Goal: Task Accomplishment & Management: Complete application form

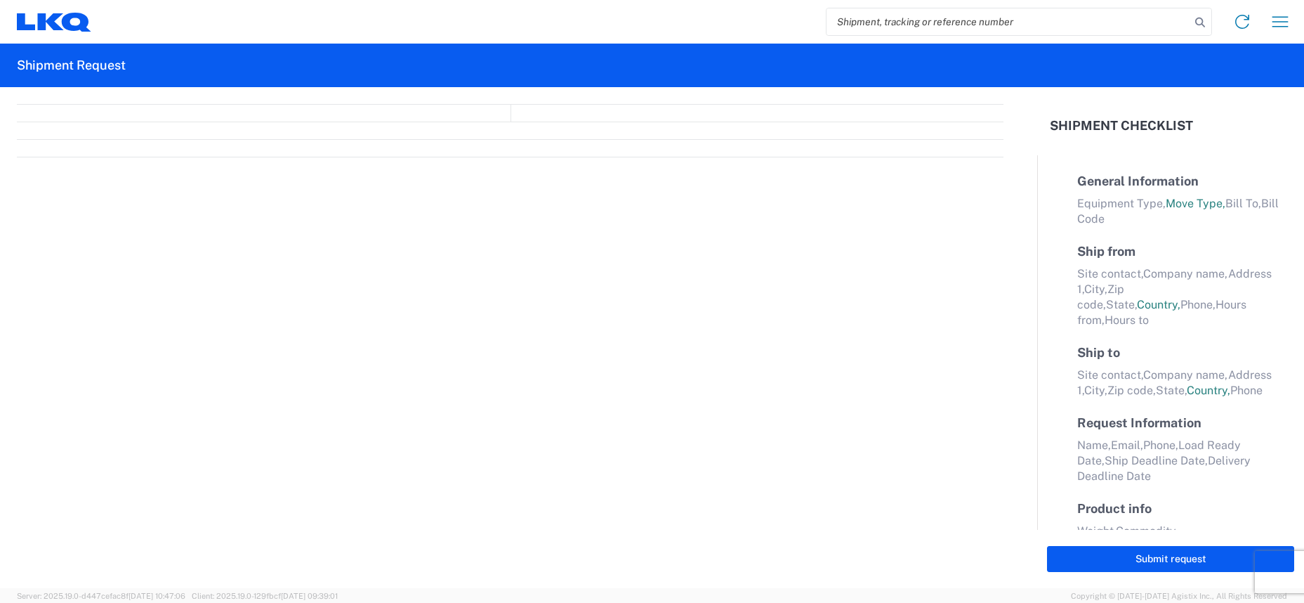
select select "FULL"
select select "LBS"
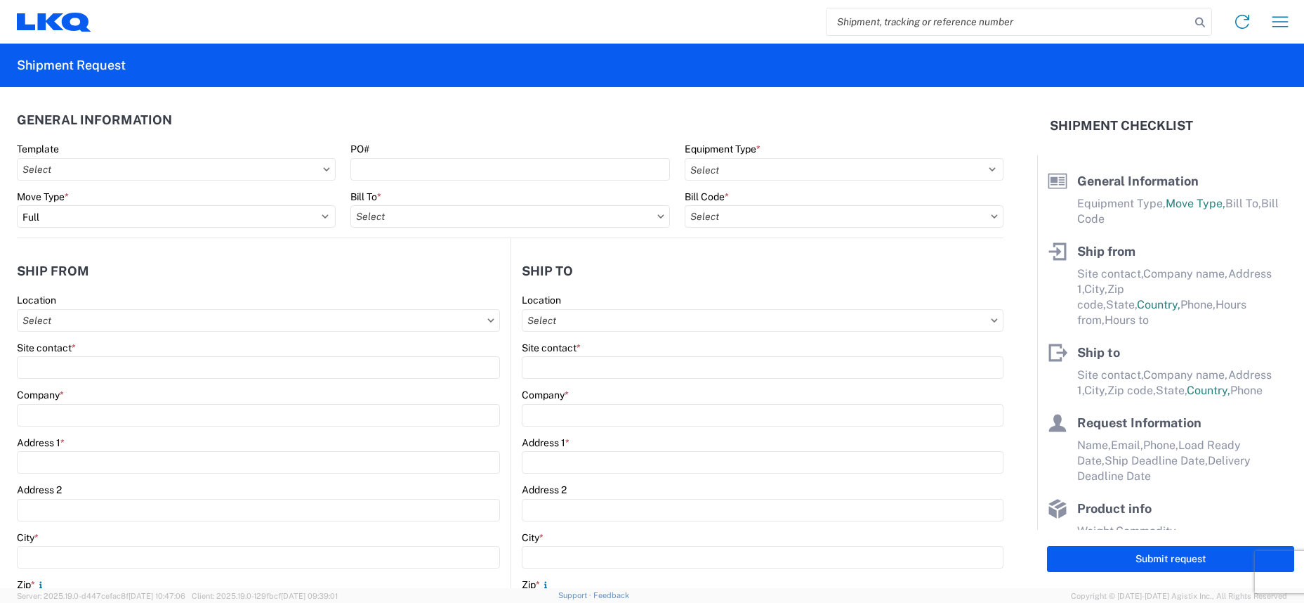
click at [323, 168] on icon at bounding box center [326, 169] width 7 height 4
click at [271, 171] on input "text" at bounding box center [176, 169] width 319 height 22
type input "1236"
click at [152, 234] on div "1236_Houston_1760_Houston" at bounding box center [143, 232] width 246 height 22
type input "1236_Houston_1760_Houston"
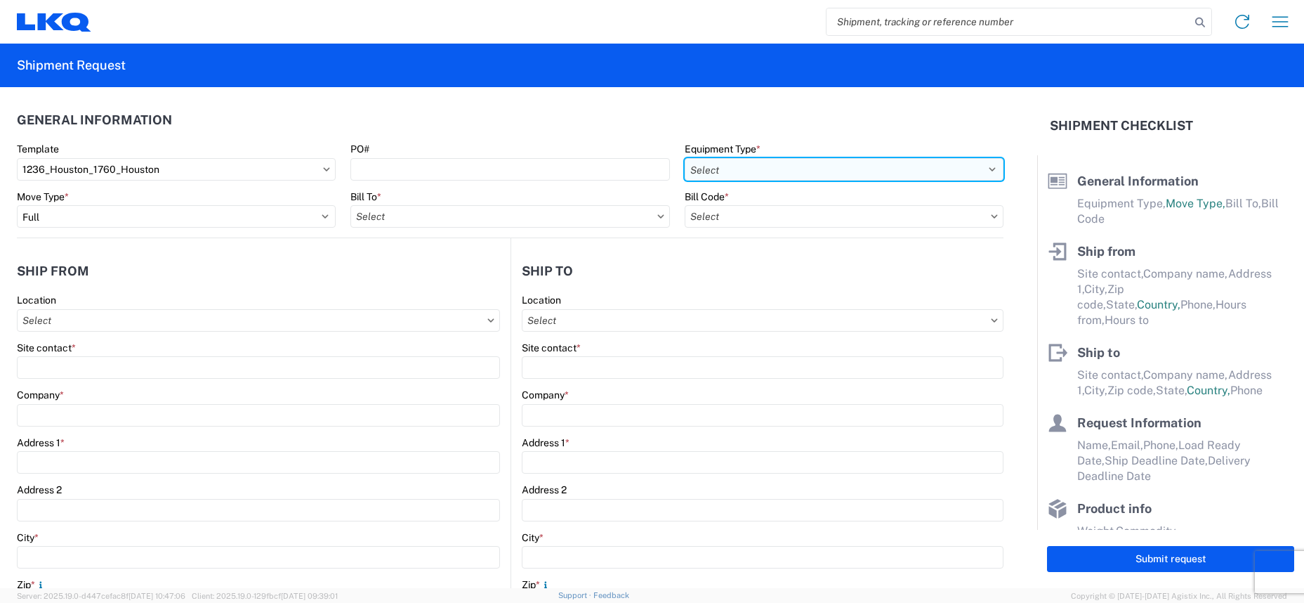
click at [780, 167] on select "Select 53’ Dry Van Flatbed Dropdeck (van) Lowboy (flatbed) Rail" at bounding box center [844, 169] width 319 height 22
select select
type input "Shipping"
type input "LKQ Pick Your Part - [GEOGRAPHIC_DATA]"
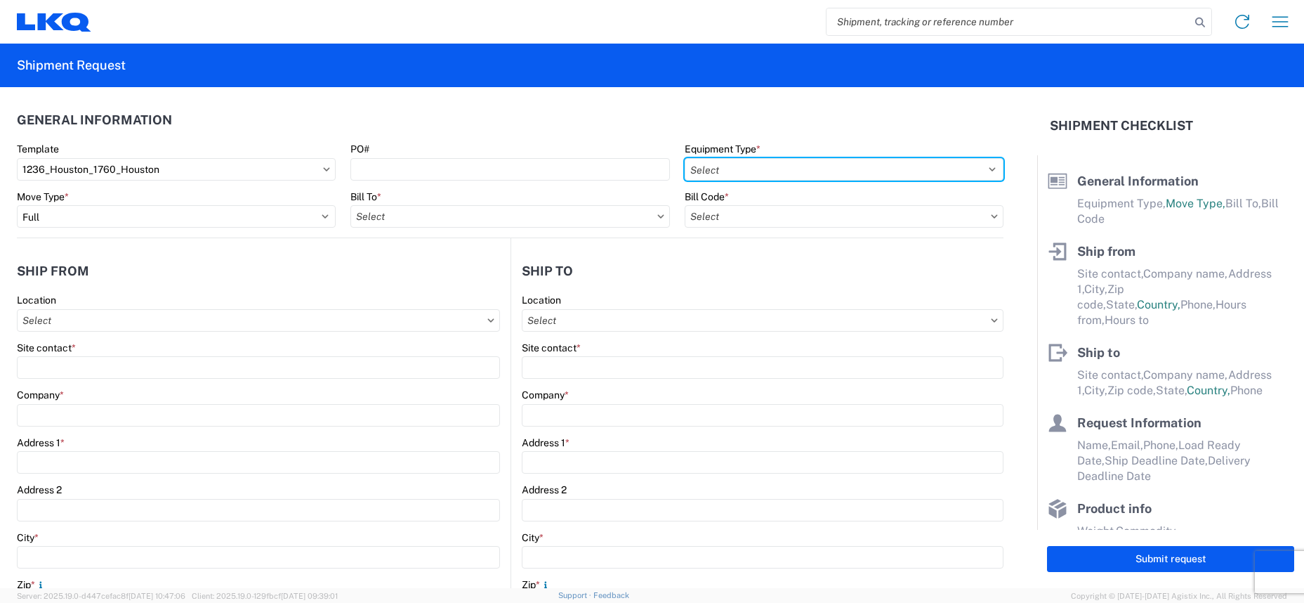
type input "[STREET_ADDRESS]"
type input "[GEOGRAPHIC_DATA]"
type input "77013"
type input "Receiving"
type input "LKQ Best Core"
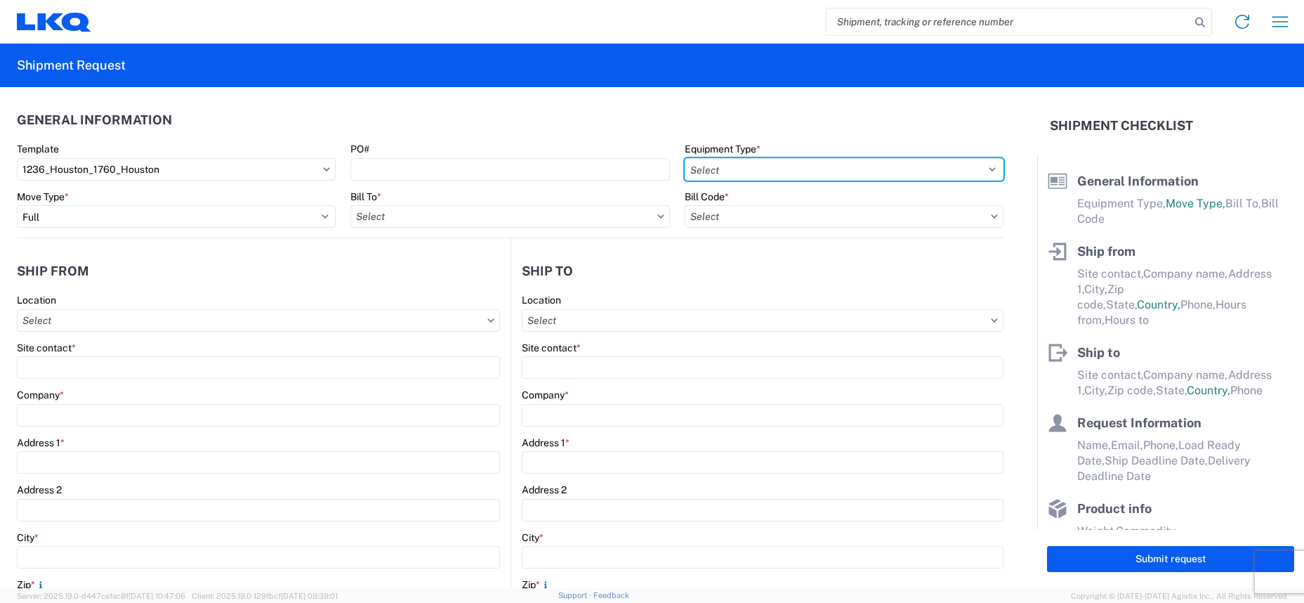
type input "[STREET_ADDRESS]"
type input "[GEOGRAPHIC_DATA]"
type input "77038"
type input "[DATE]"
type input "42000"
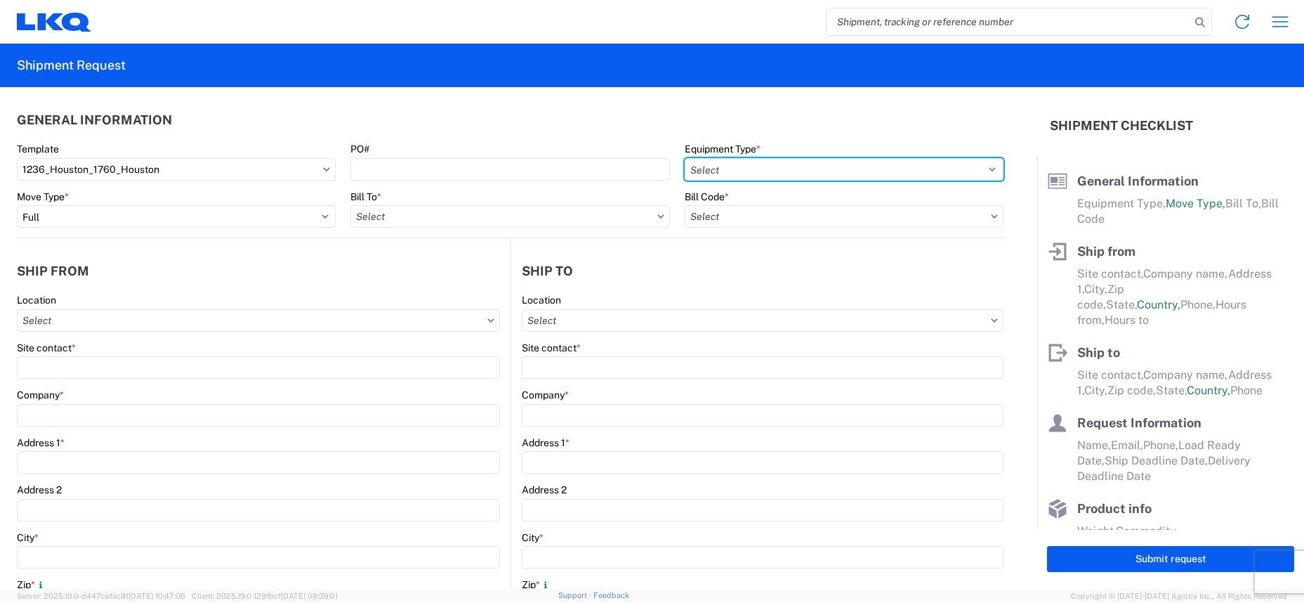
type input "Miscellaneous (alt, comp, conv, etc)"
type input "1"
type input "12"
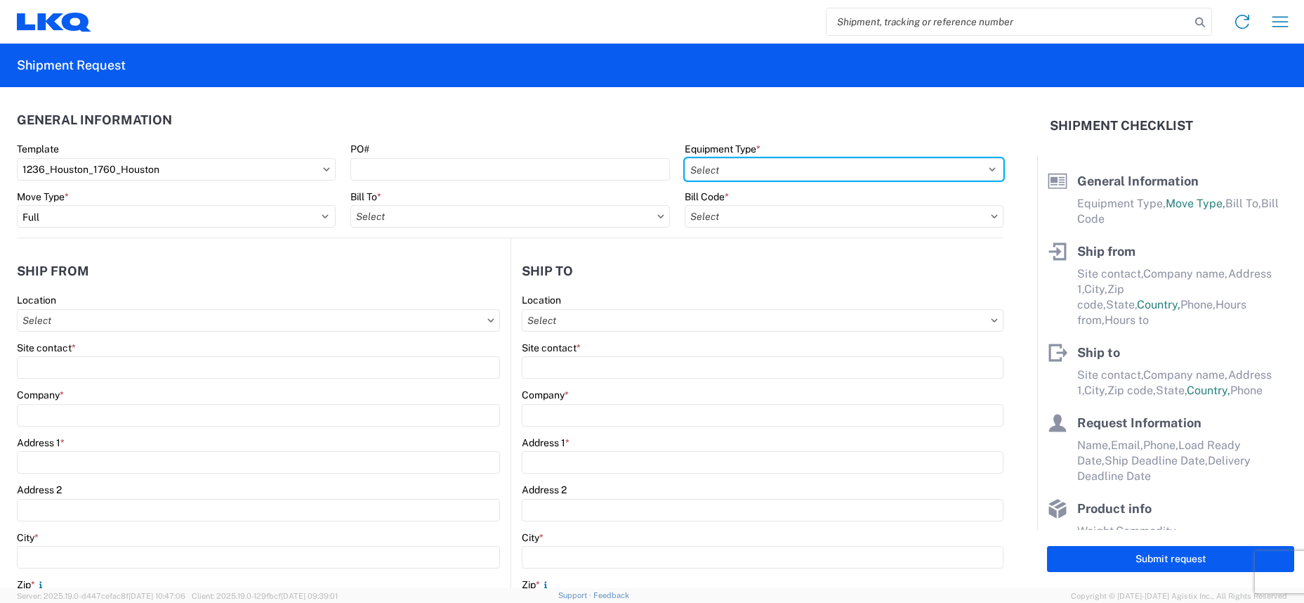
select select "IN"
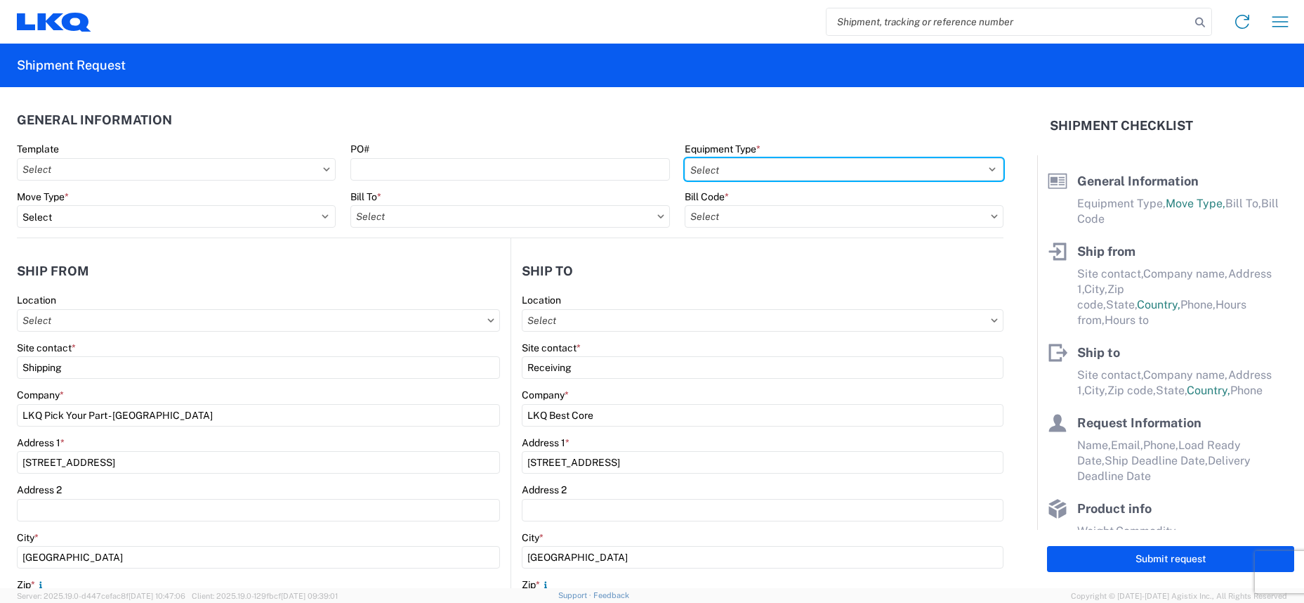
type input "1236 - LKQ Self Service - [GEOGRAPHIC_DATA]"
type input "1760 - LKQ Best Core"
select select "[GEOGRAPHIC_DATA]"
select select "US"
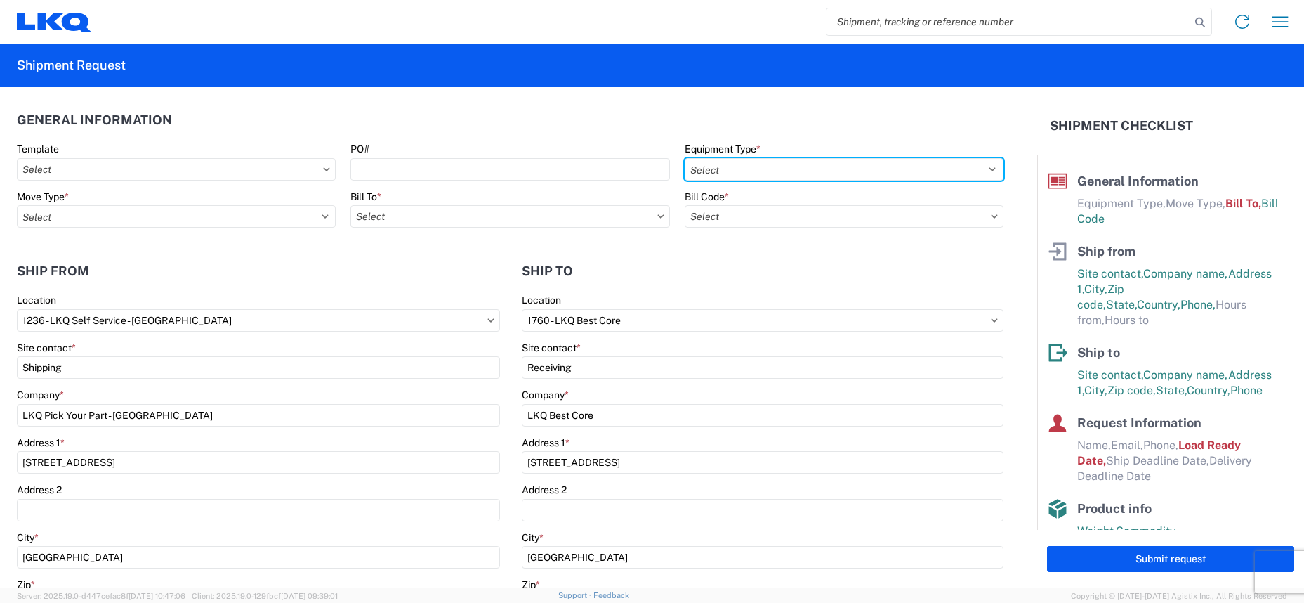
type input "1760-1300-50180-0000 - 1760 Freight In - Cores"
select select "FLBD"
click at [685, 158] on select "Select 53’ Dry Van Flatbed Dropdeck (van) Lowboy (flatbed) Rail" at bounding box center [844, 169] width 319 height 22
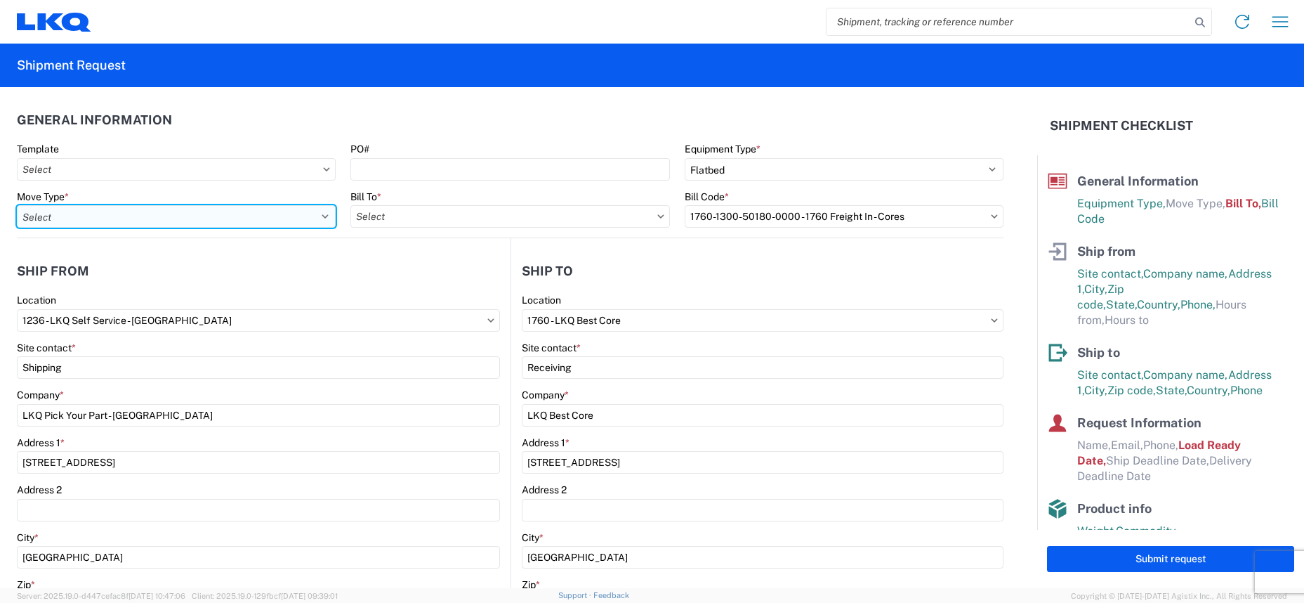
click at [192, 214] on select "Select Full Partial TL" at bounding box center [176, 216] width 319 height 22
select select "FULL"
click at [17, 205] on select "Select Full Partial TL" at bounding box center [176, 216] width 319 height 22
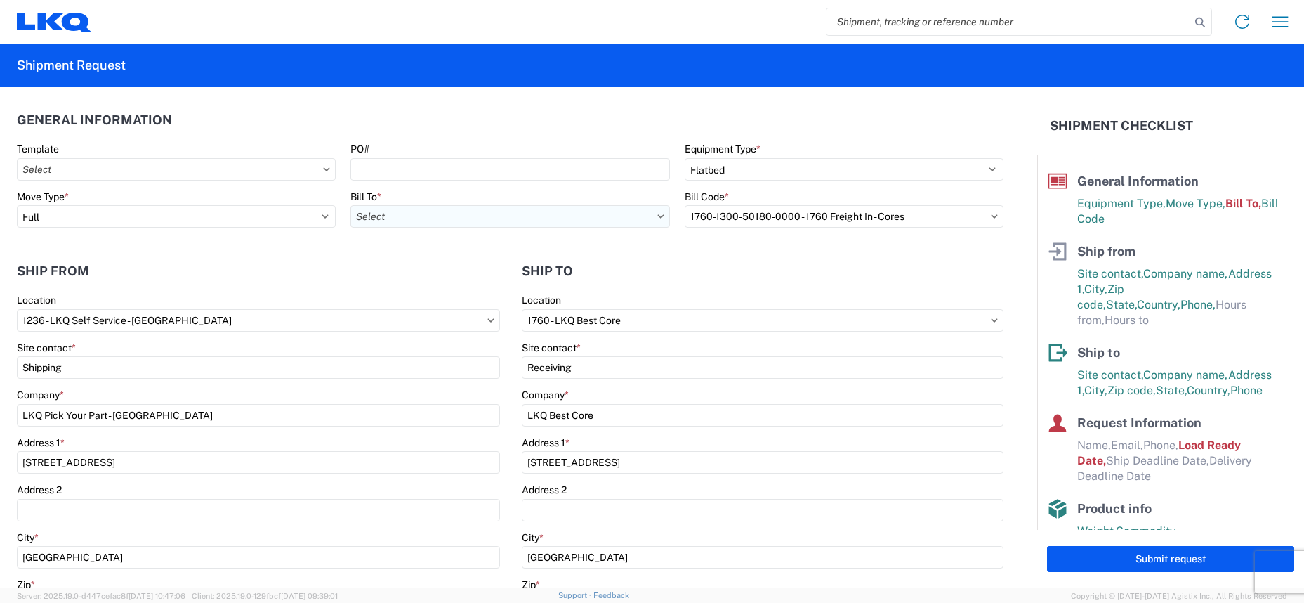
click at [459, 218] on input "text" at bounding box center [509, 216] width 319 height 22
type input "1"
type input "1760"
click at [453, 277] on div "1760 - LKQ Best Core" at bounding box center [473, 279] width 246 height 22
type input "1760 - LKQ Best Core"
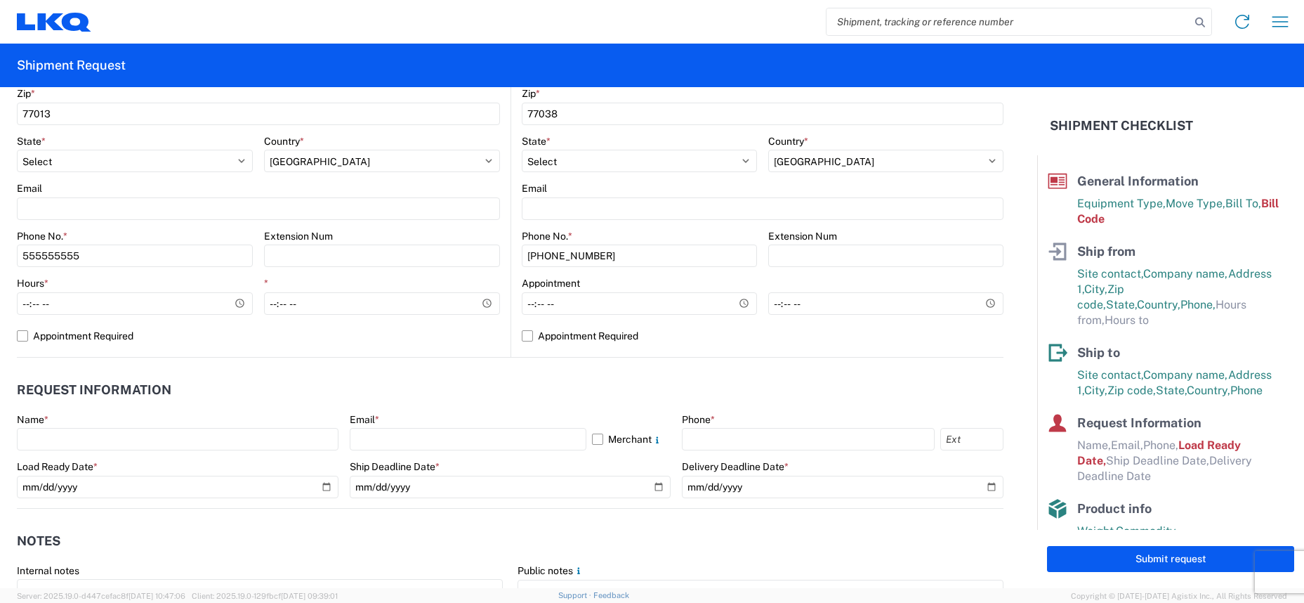
scroll to position [492, 0]
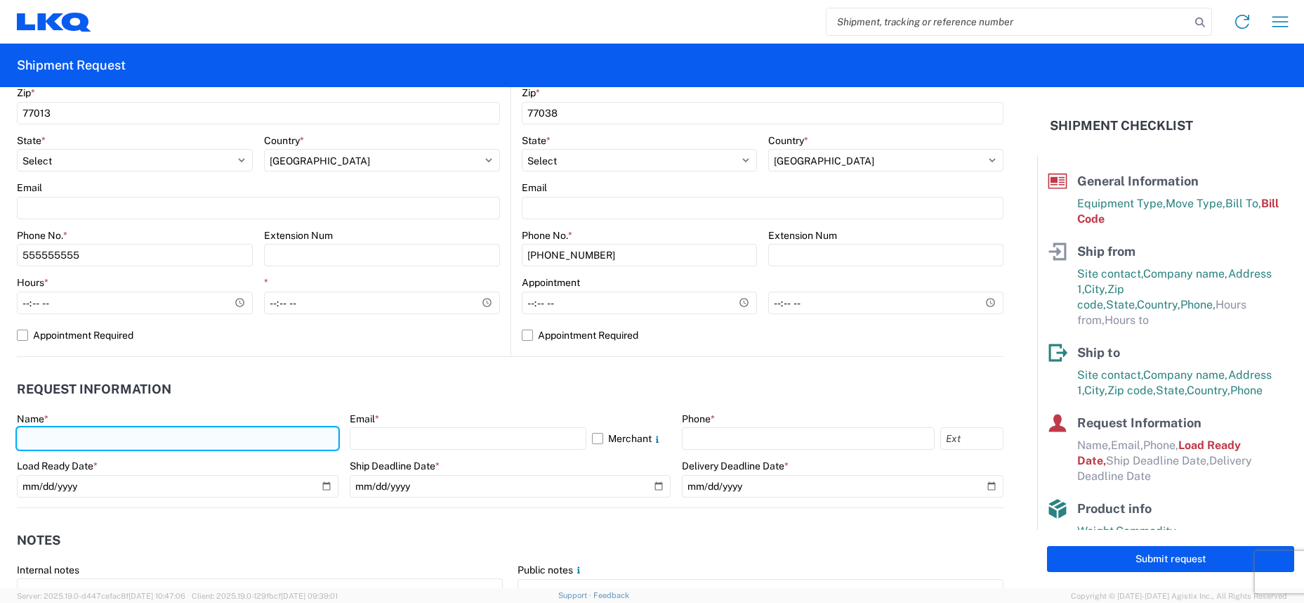
click at [124, 432] on input "text" at bounding box center [178, 438] width 322 height 22
type input "[PERSON_NAME]"
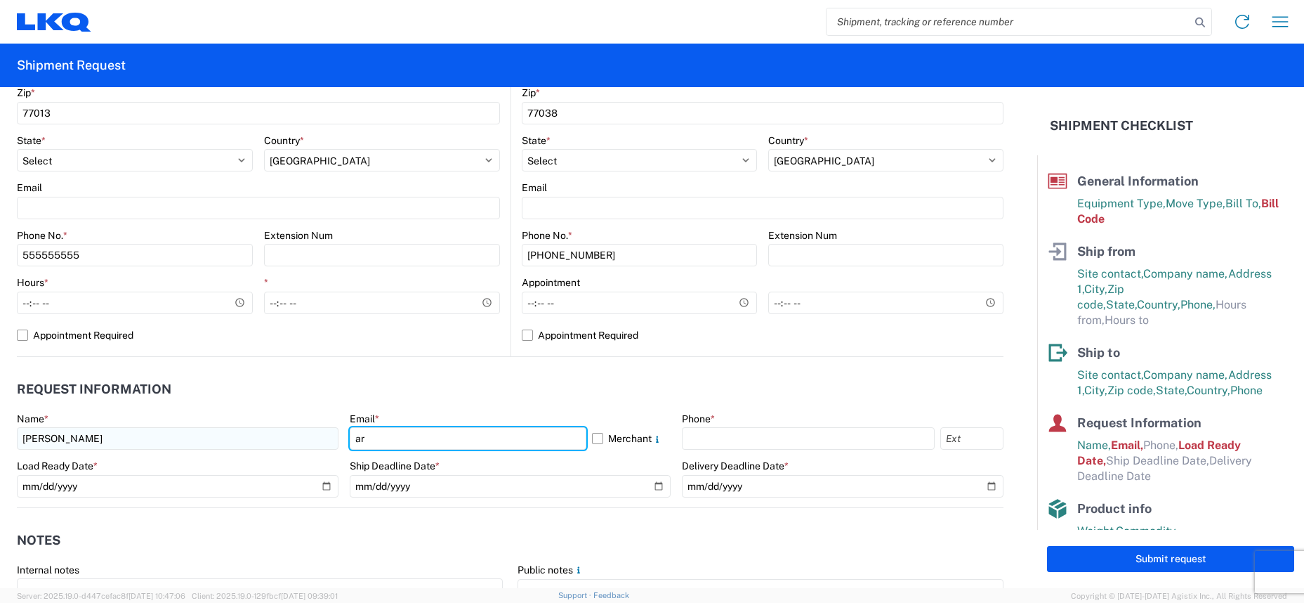
type input "[EMAIL_ADDRESS][DOMAIN_NAME]"
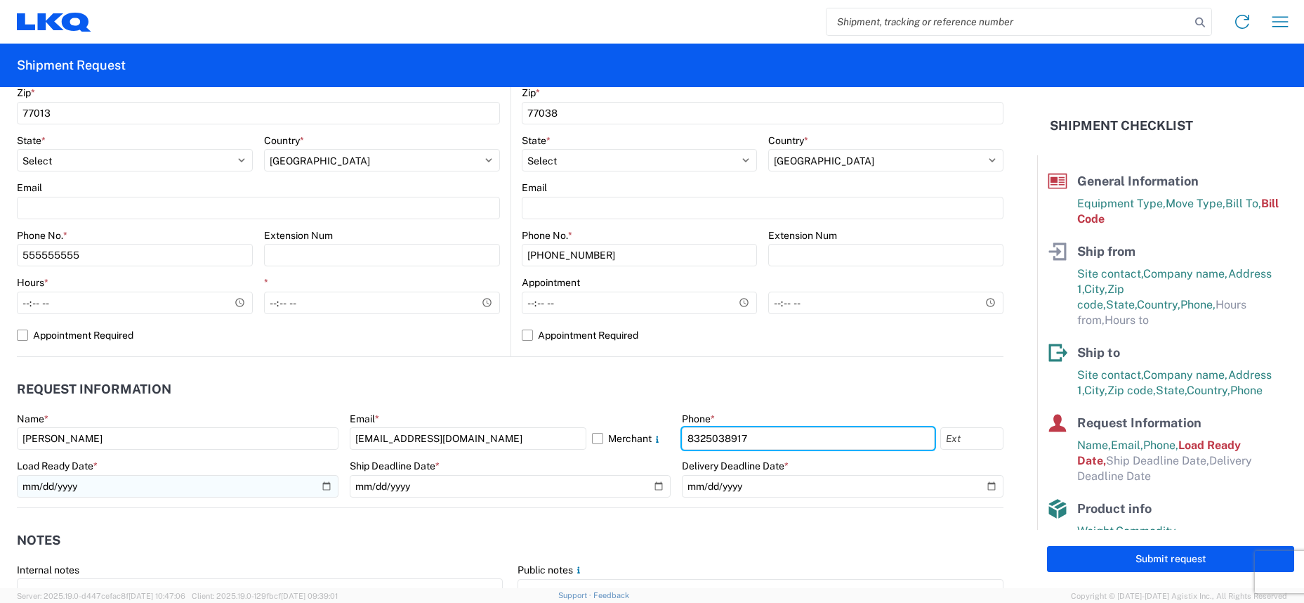
type input "8325038917"
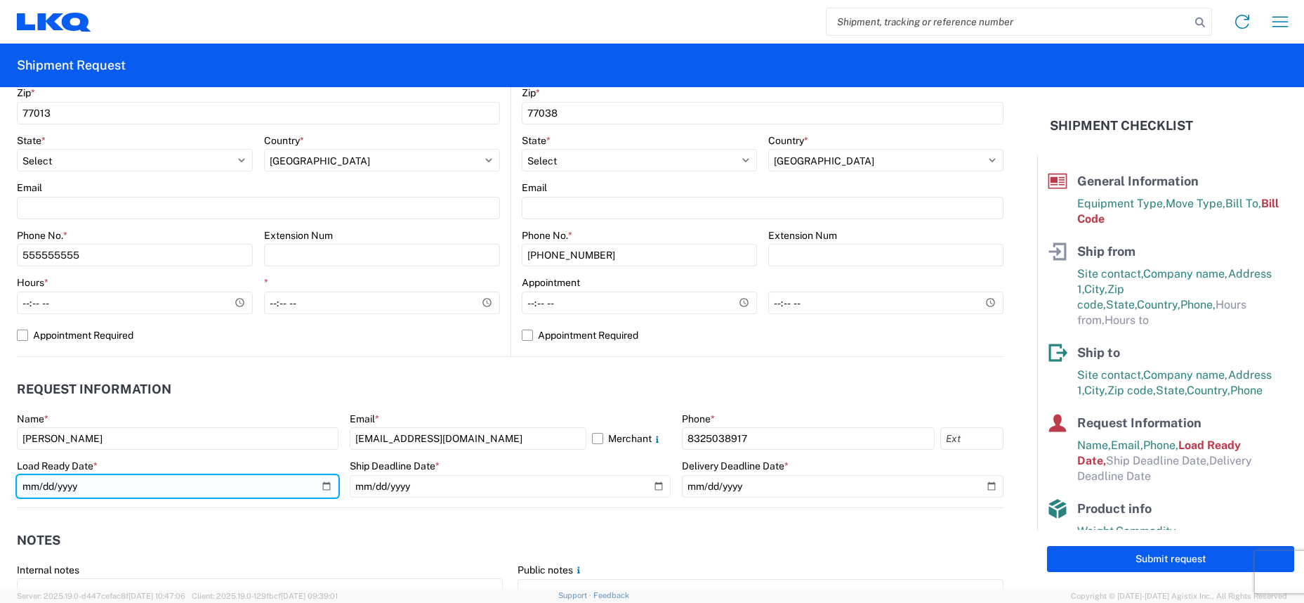
click at [150, 485] on input "[DATE]" at bounding box center [178, 486] width 322 height 22
click at [322, 485] on input "[DATE]" at bounding box center [178, 486] width 322 height 22
type input "[DATE]"
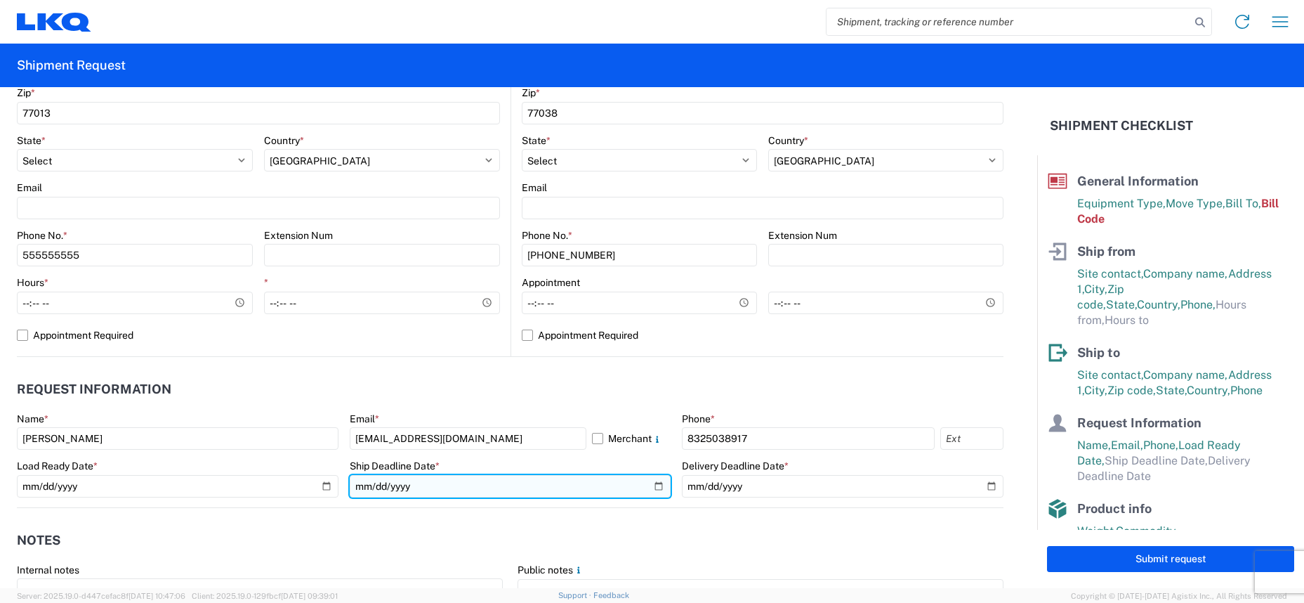
click at [650, 485] on input "date" at bounding box center [511, 486] width 322 height 22
type input "[DATE]"
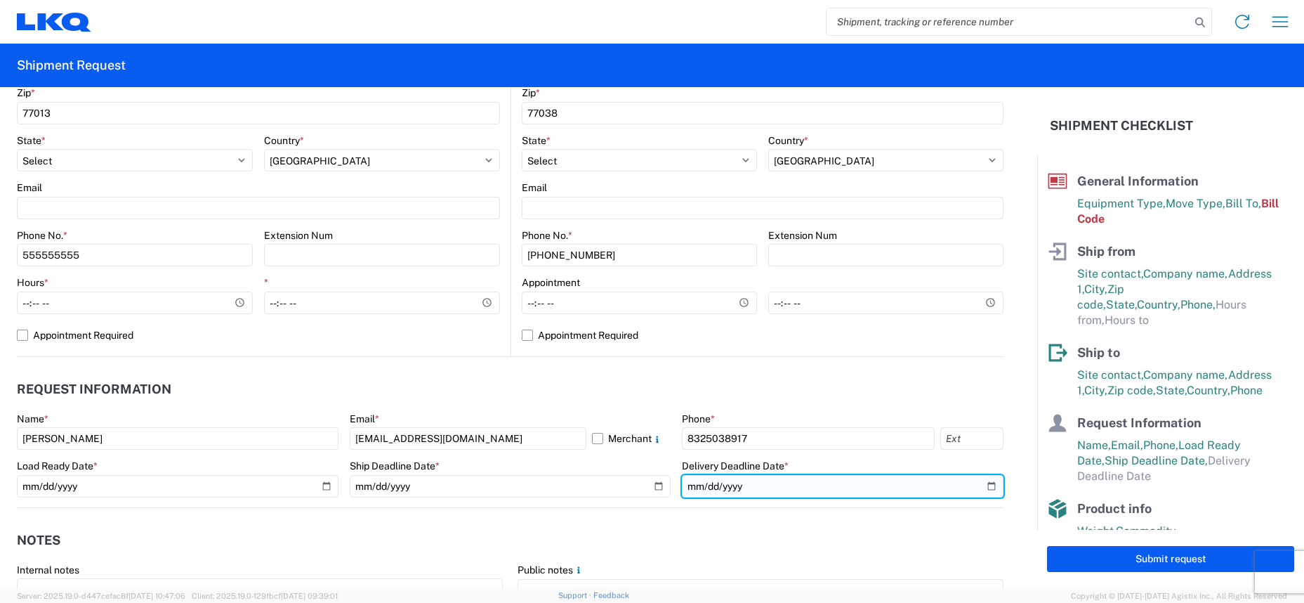
click at [984, 487] on input "date" at bounding box center [843, 486] width 322 height 22
type input "[DATE]"
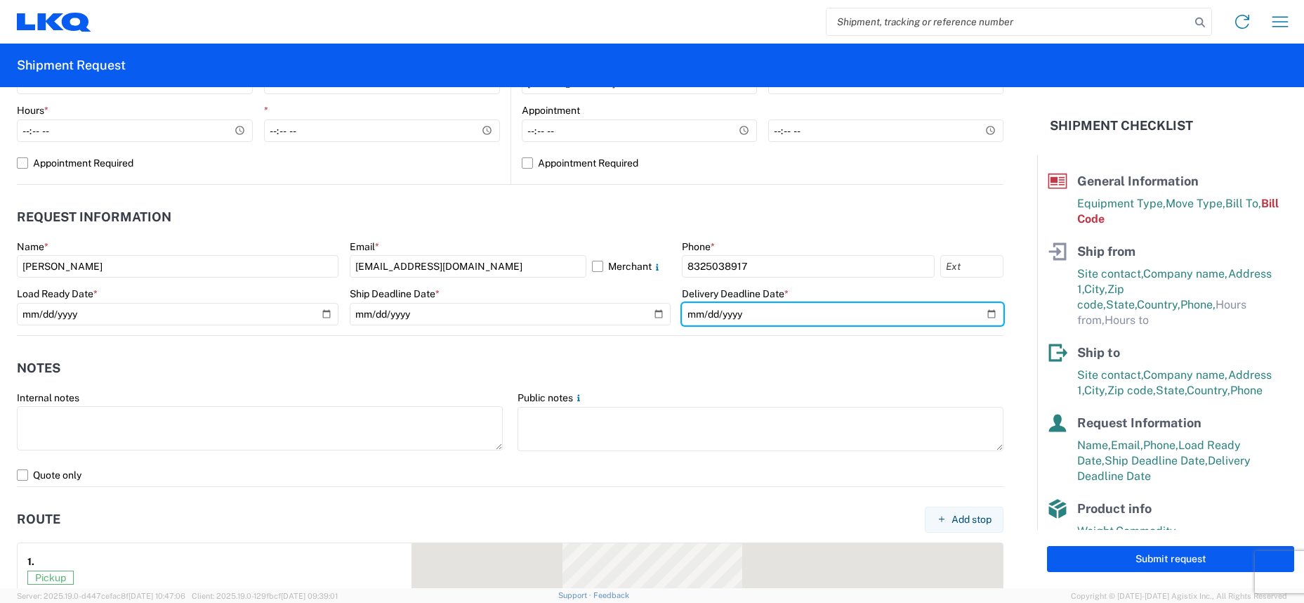
scroll to position [702, 0]
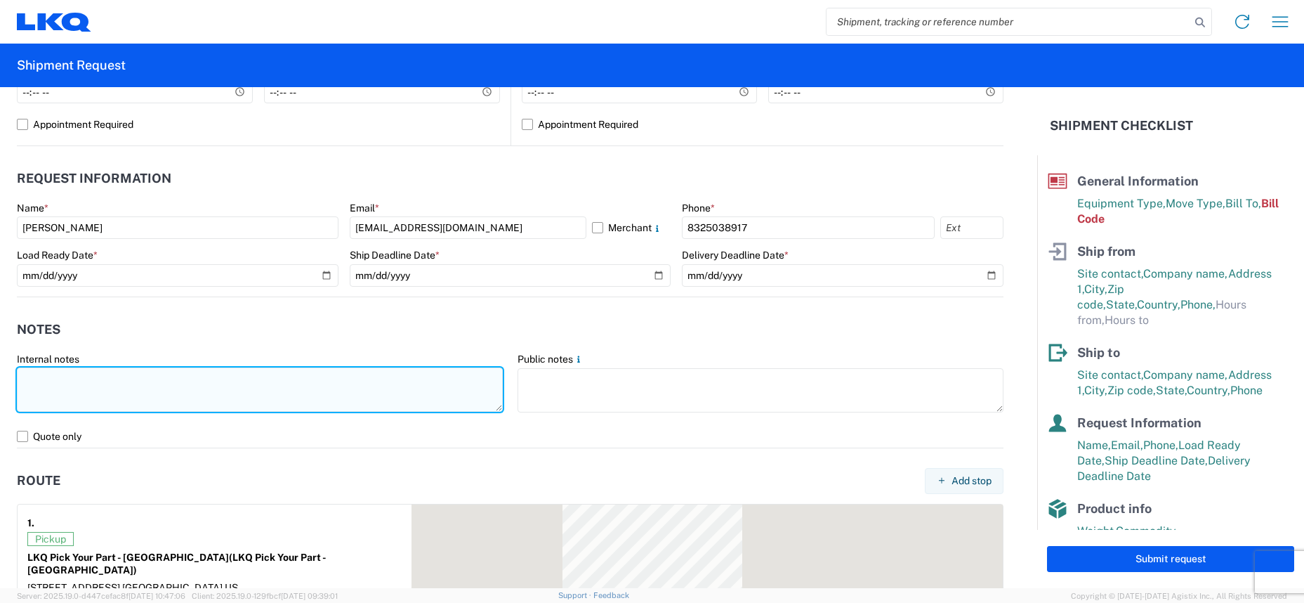
click at [77, 381] on textarea at bounding box center [260, 389] width 486 height 44
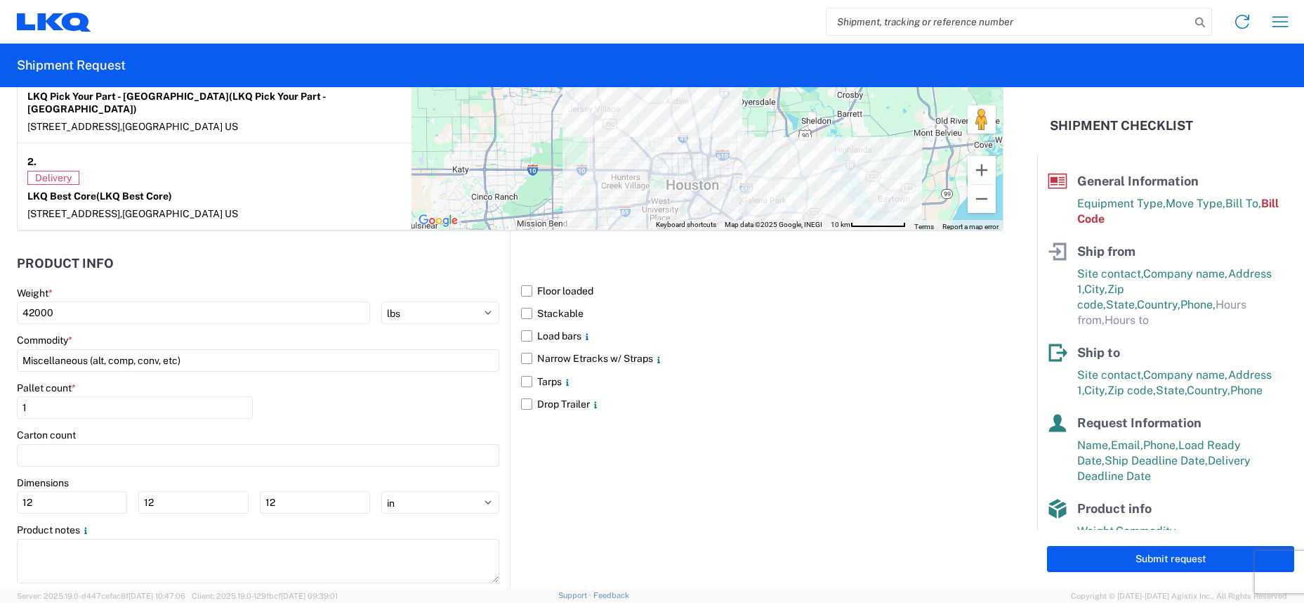
scroll to position [1184, 0]
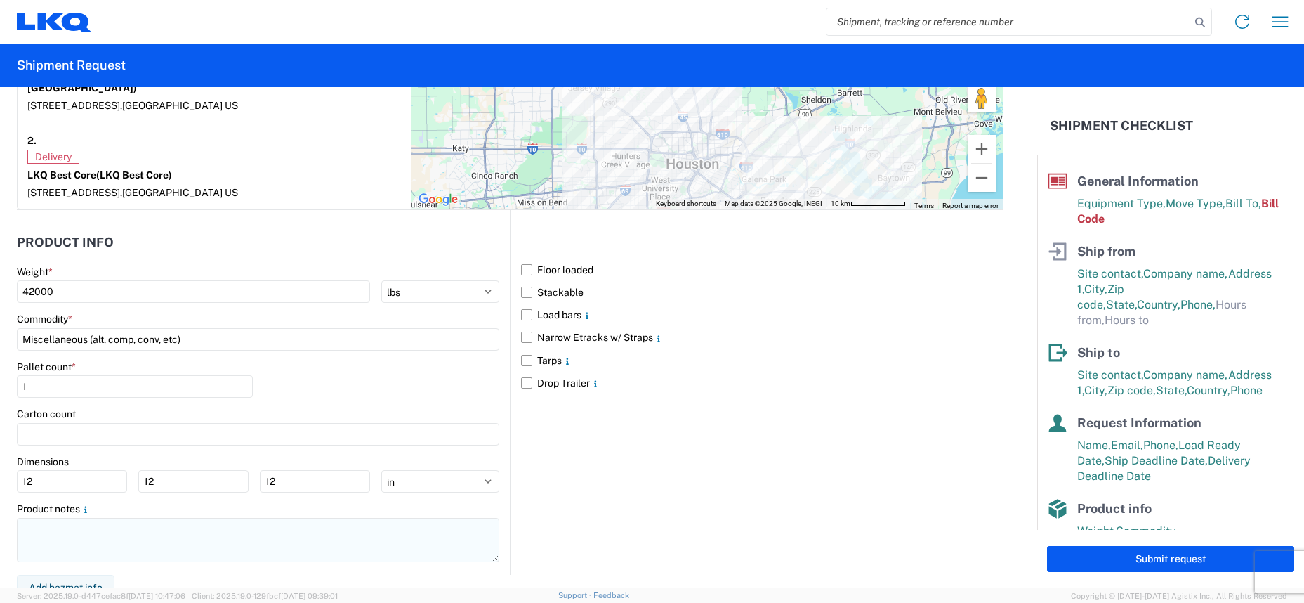
type textarea "****flat bed only****"
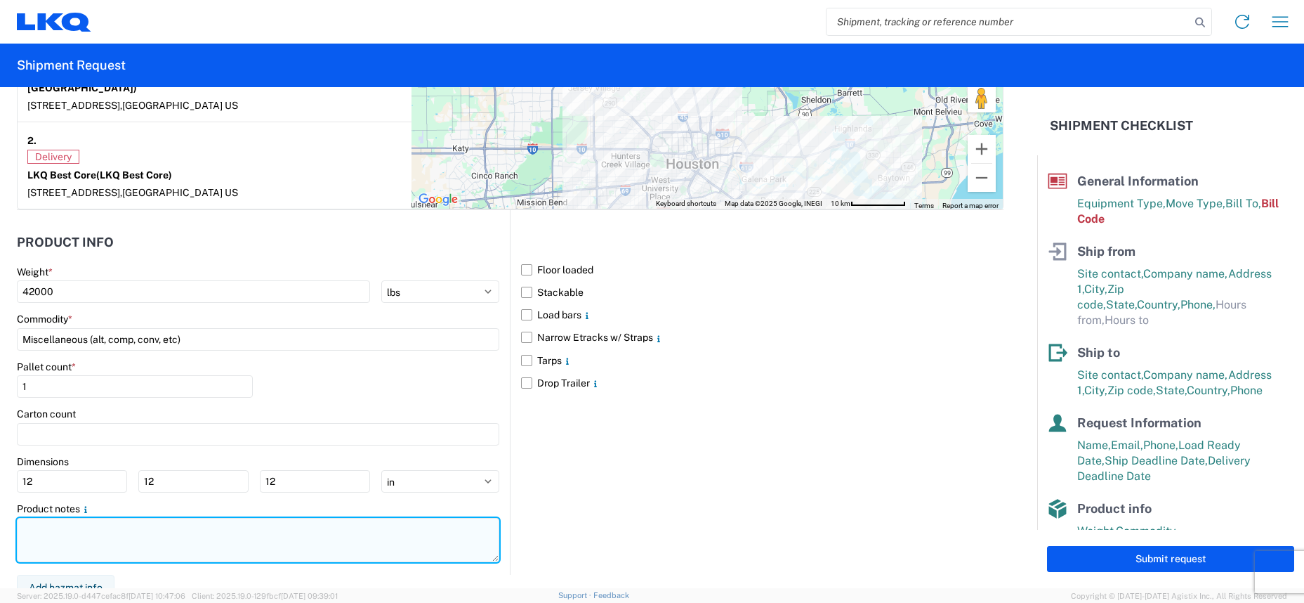
click at [55, 518] on textarea at bounding box center [258, 540] width 483 height 44
type textarea "****flat bed only***"
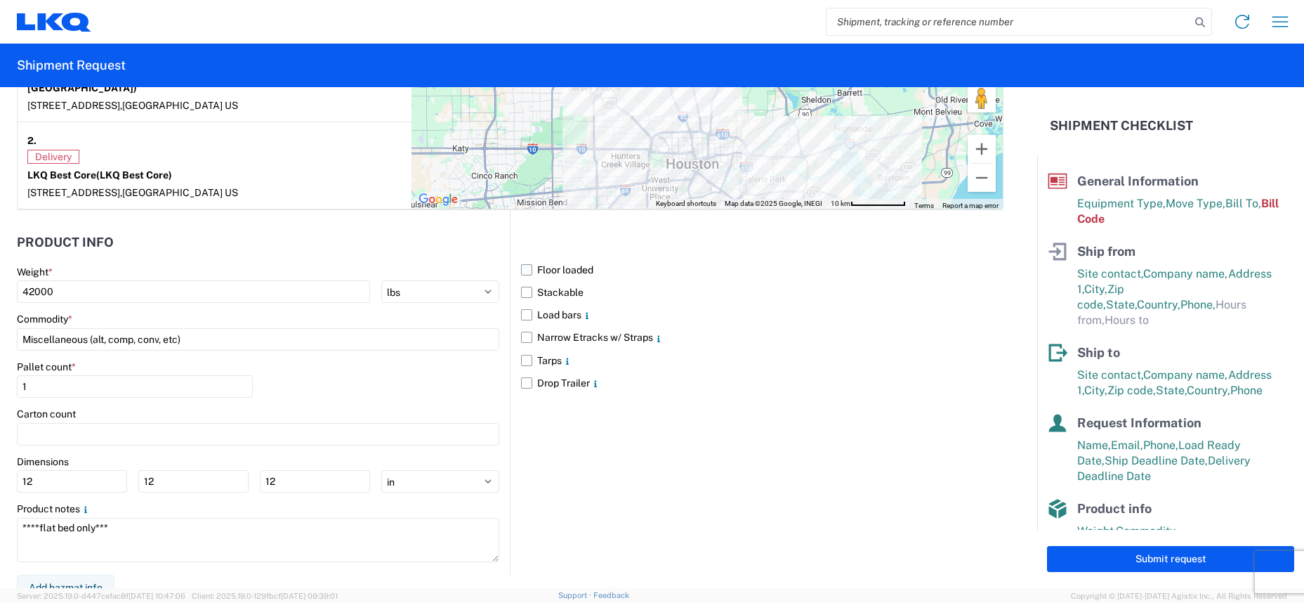
click at [524, 260] on label "Floor loaded" at bounding box center [762, 269] width 483 height 22
click at [0, 0] on input "Floor loaded" at bounding box center [0, 0] width 0 height 0
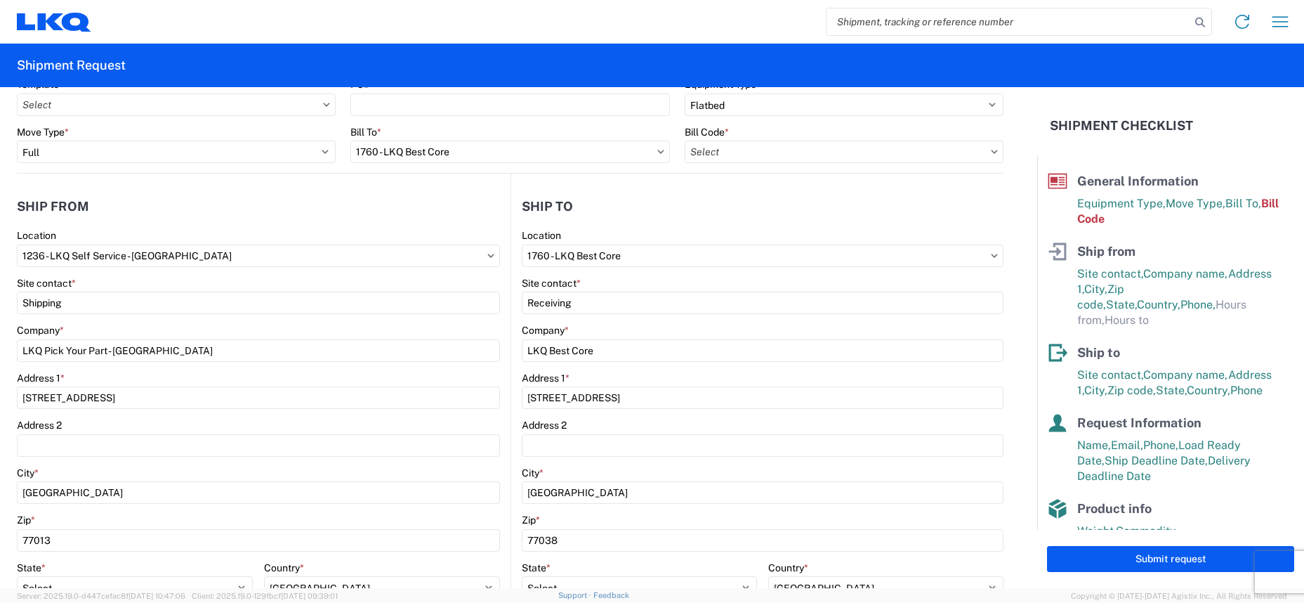
scroll to position [0, 0]
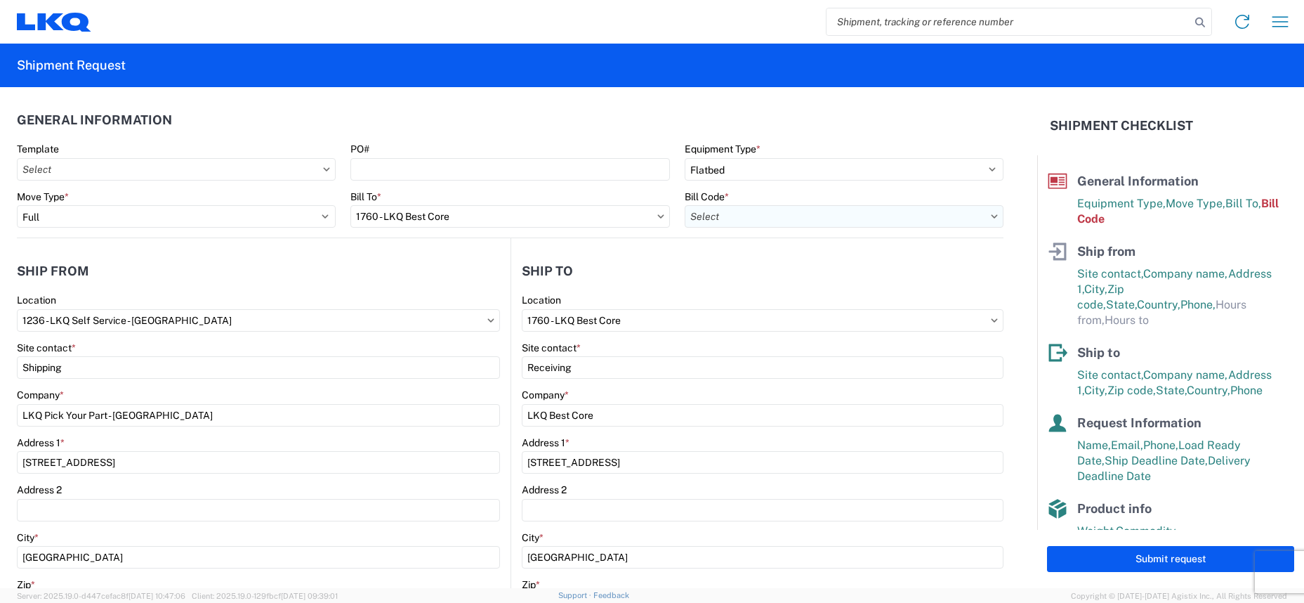
click at [908, 219] on input "text" at bounding box center [844, 216] width 319 height 22
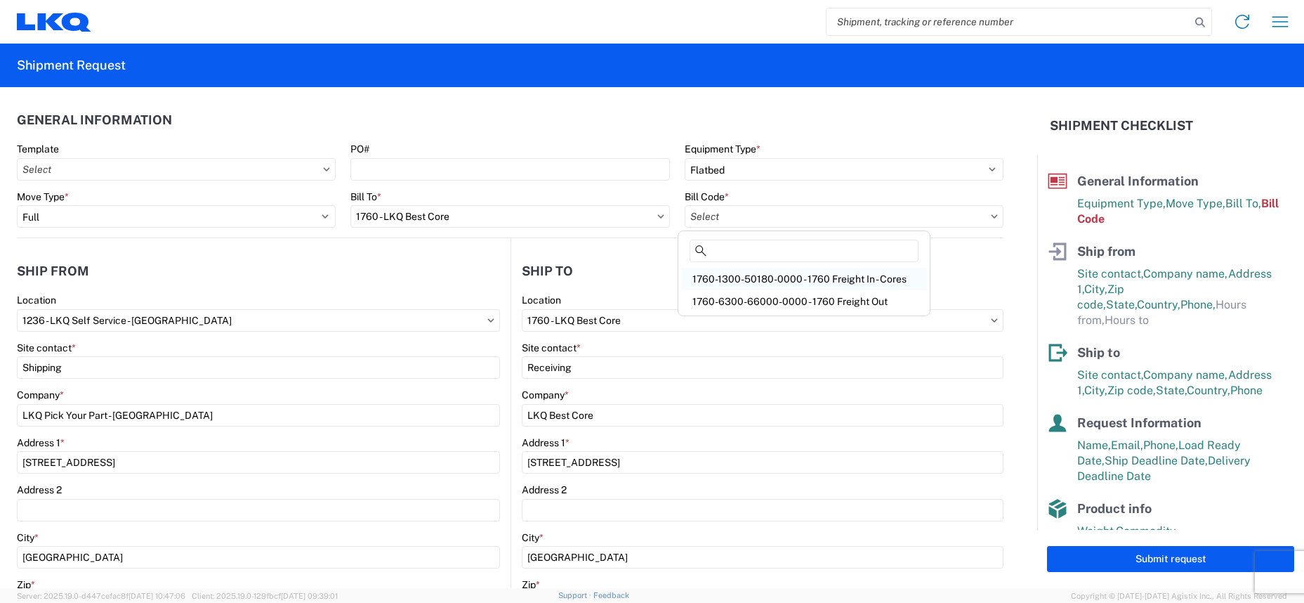
click at [775, 268] on div "1760-1300-50180-0000 - 1760 Freight In - Cores" at bounding box center [804, 279] width 246 height 22
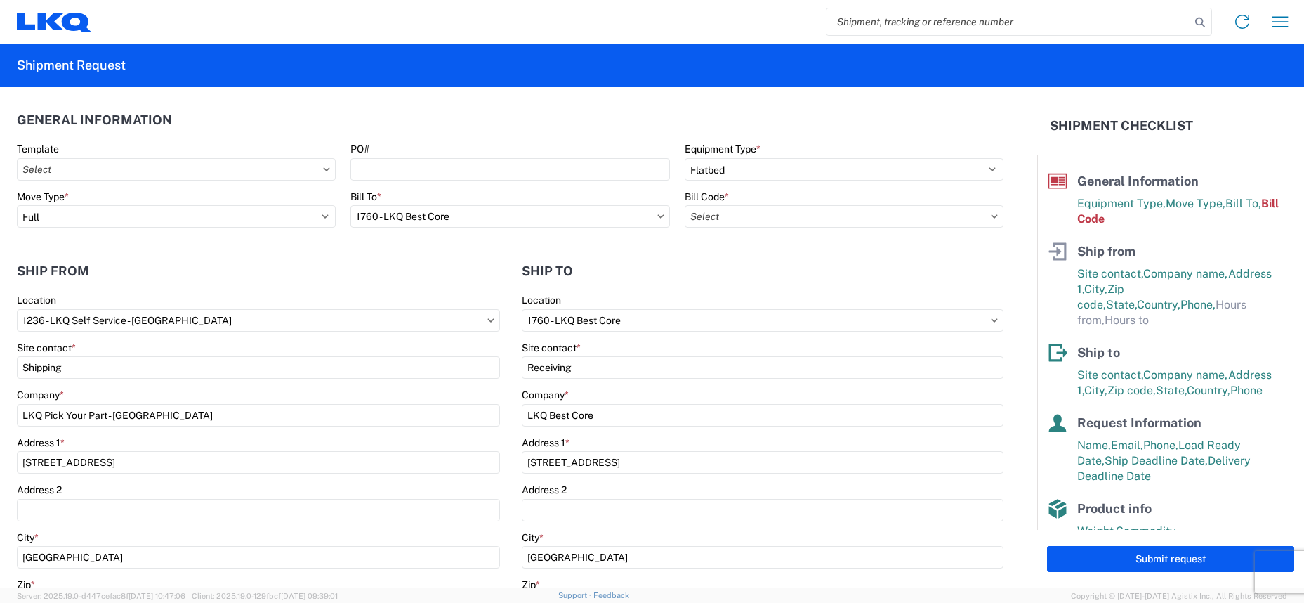
type input "1760-1300-50180-0000 - 1760 Freight In - Cores"
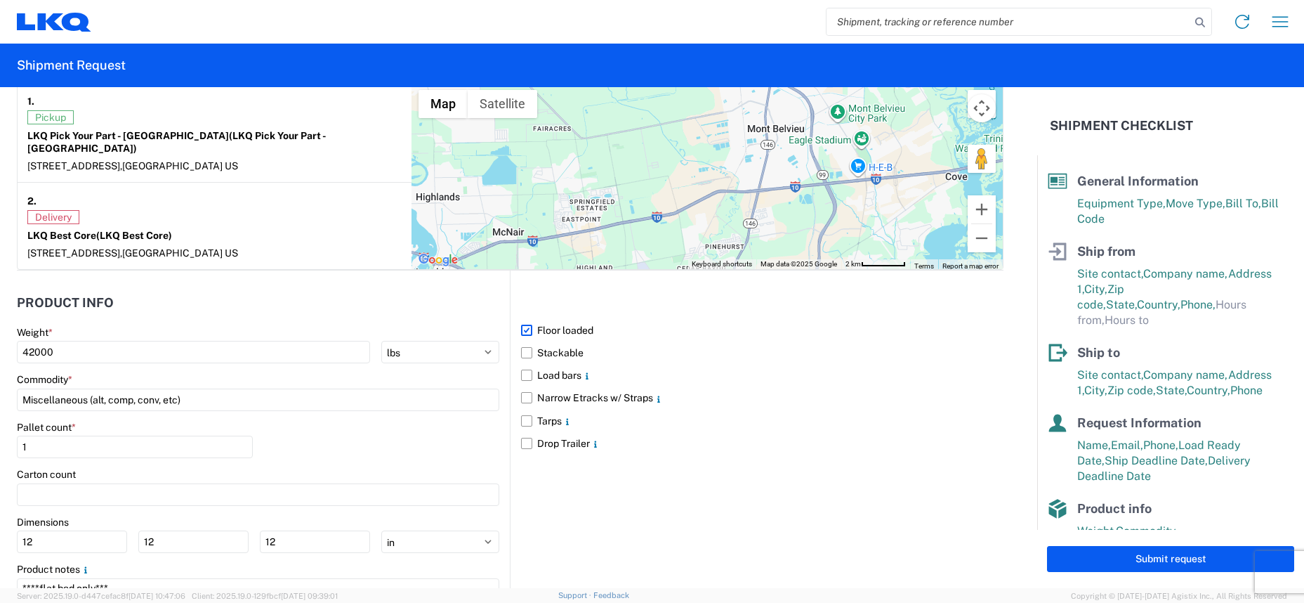
scroll to position [1184, 0]
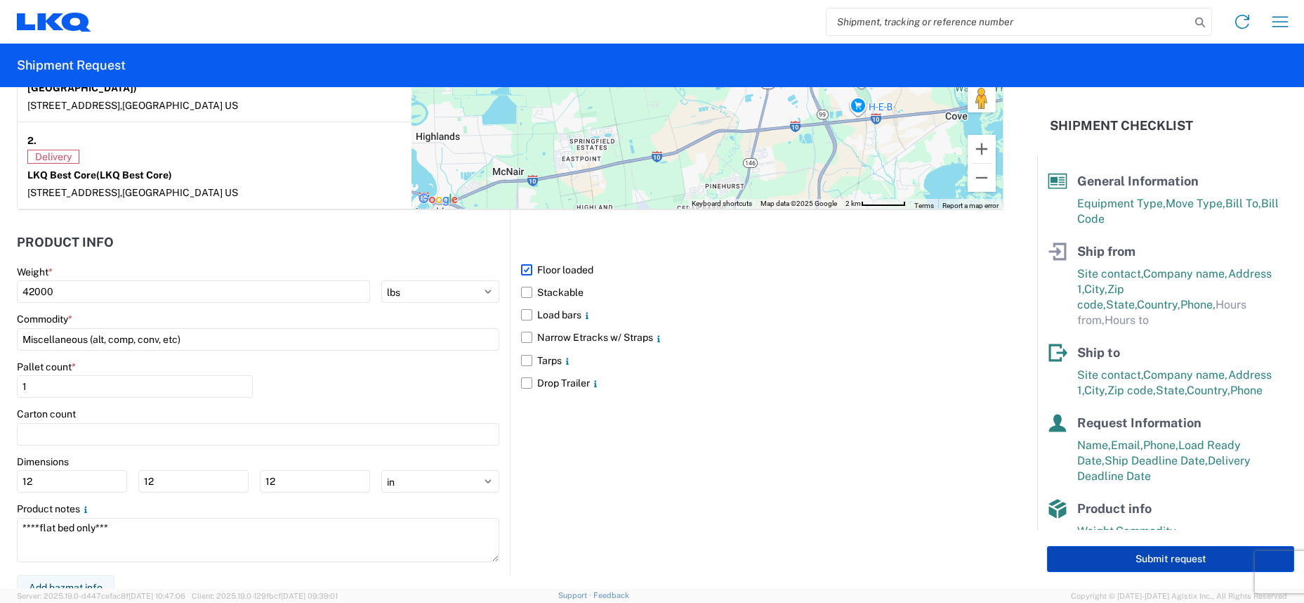
click at [1103, 558] on button "Submit request" at bounding box center [1170, 559] width 247 height 26
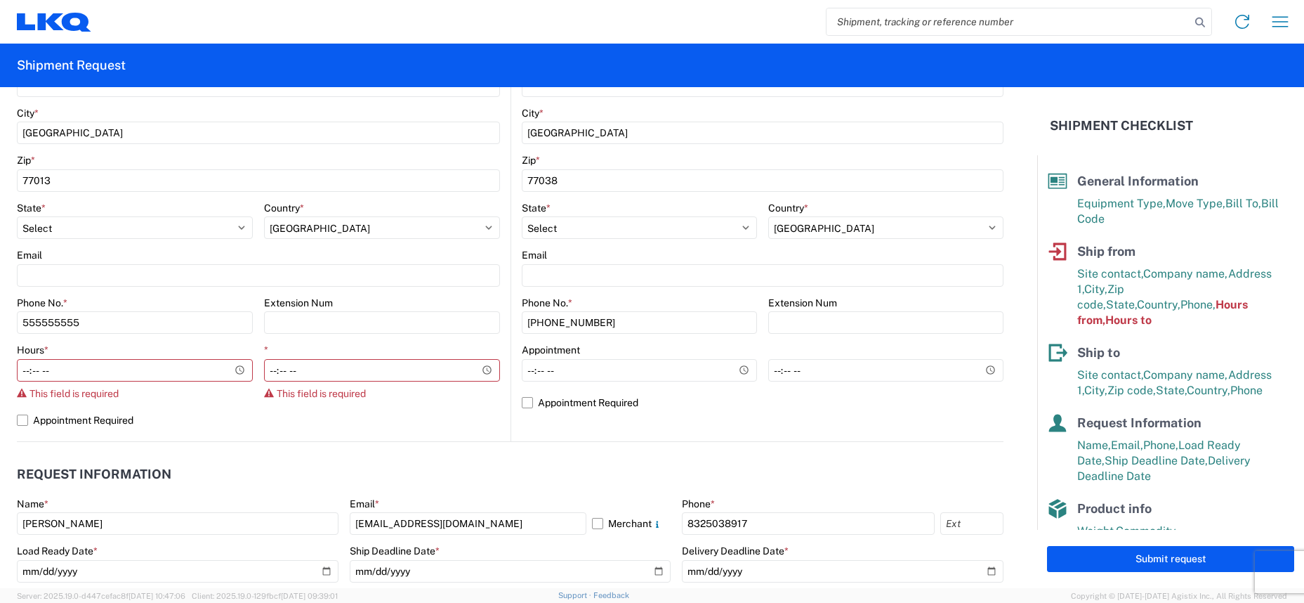
scroll to position [359, 0]
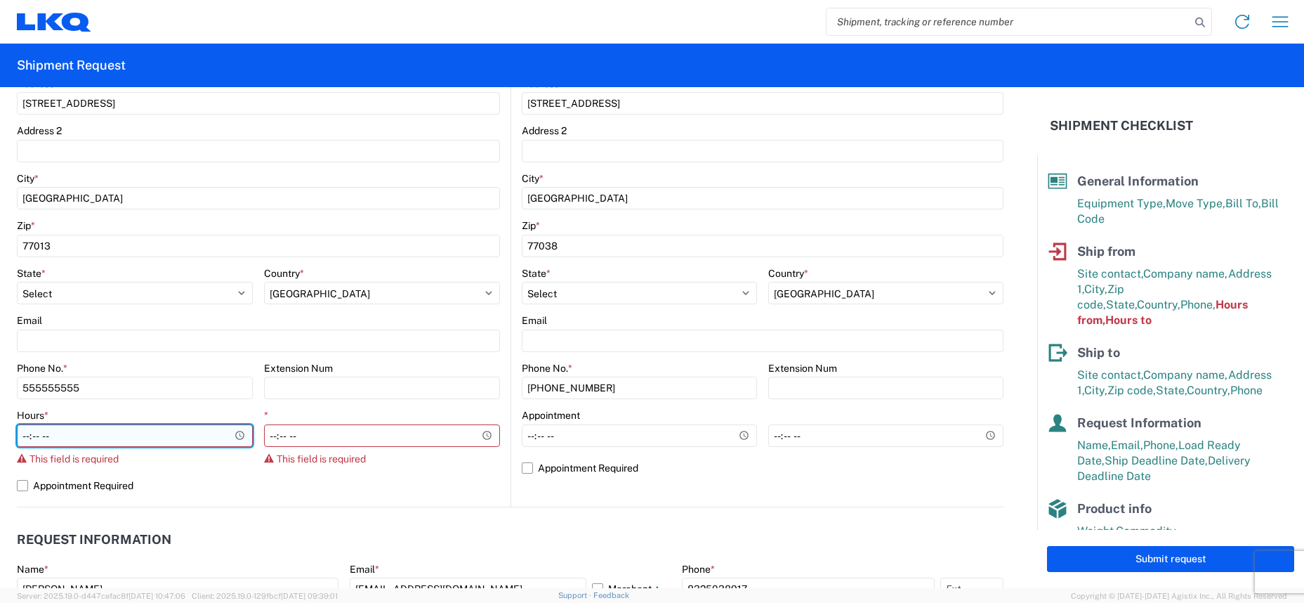
click at [109, 433] on input "Hours *" at bounding box center [135, 435] width 236 height 22
type input "09:00"
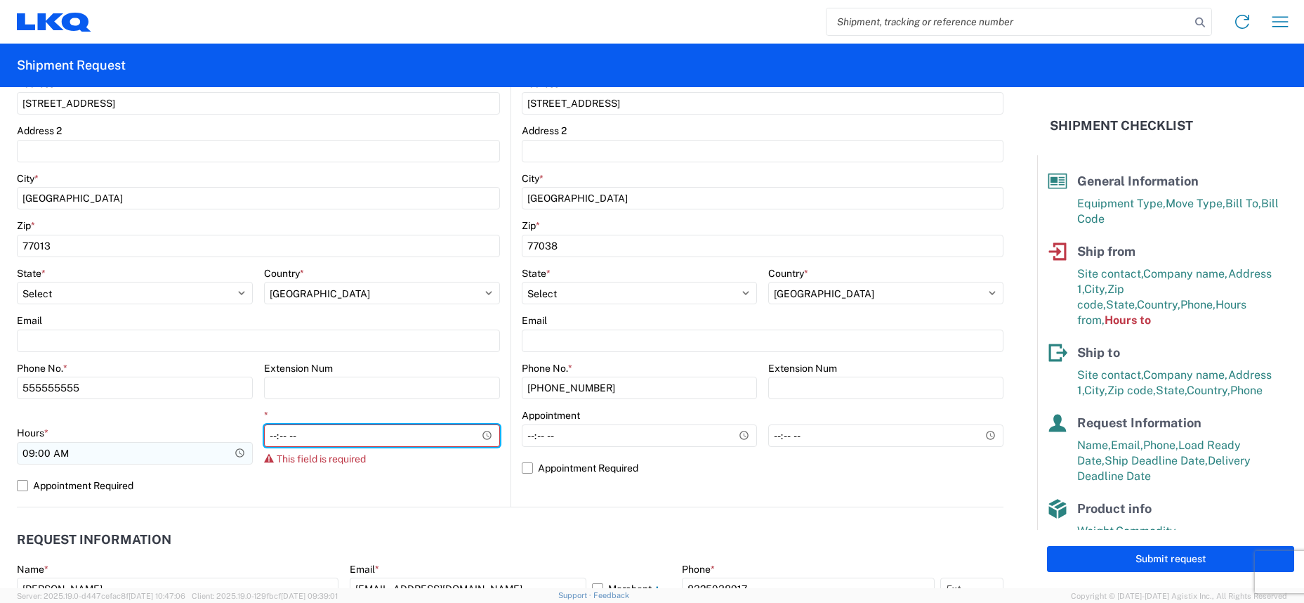
type input "12:00"
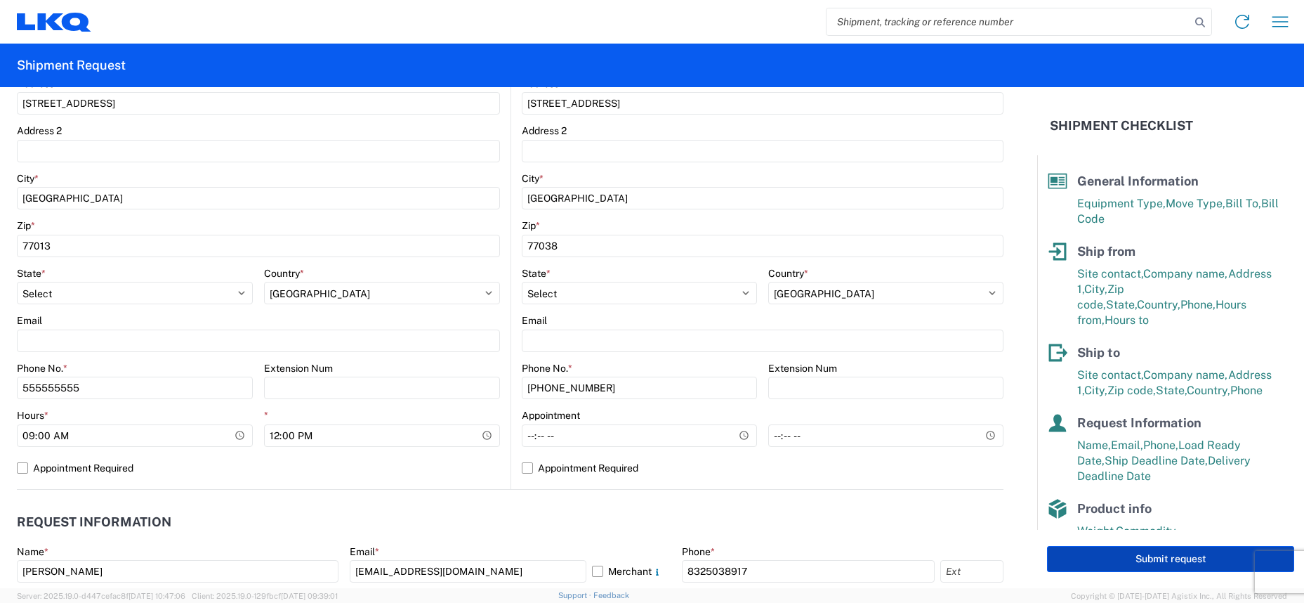
click at [1134, 565] on button "Submit request" at bounding box center [1170, 559] width 247 height 26
